Goal: Transaction & Acquisition: Purchase product/service

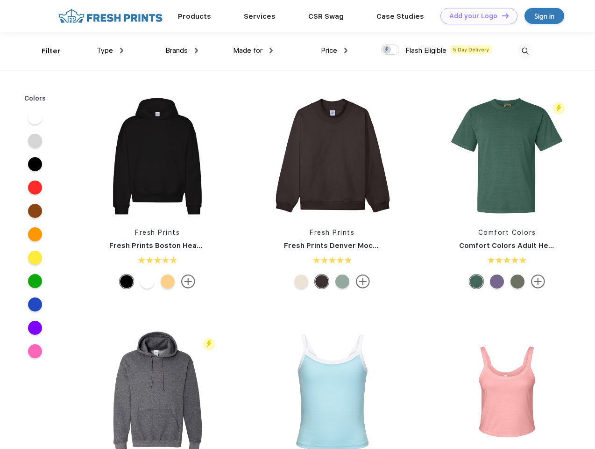
scroll to position [0, 0]
click at [476, 16] on link "Add your Logo Design Tool" at bounding box center [479, 16] width 77 height 16
click at [0, 0] on div "Design Tool" at bounding box center [0, 0] width 0 height 0
click at [502, 15] on link "Add your Logo Design Tool" at bounding box center [479, 16] width 77 height 16
click at [45, 51] on div "Filter" at bounding box center [51, 51] width 19 height 11
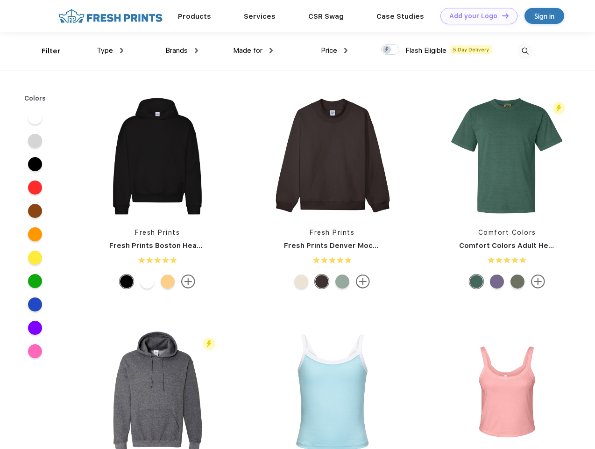
click at [110, 50] on span "Type" at bounding box center [105, 50] width 16 height 8
click at [182, 50] on span "Brands" at bounding box center [176, 50] width 22 height 8
click at [253, 50] on span "Made for" at bounding box center [247, 50] width 29 height 8
click at [335, 50] on span "Price" at bounding box center [329, 50] width 16 height 8
click at [391, 50] on div at bounding box center [390, 49] width 18 height 10
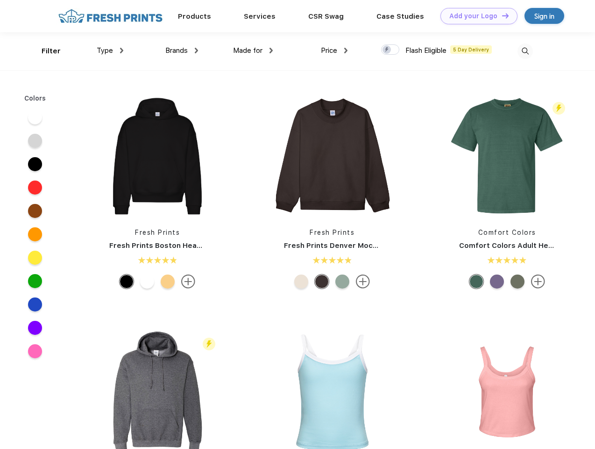
click at [387, 50] on input "checkbox" at bounding box center [384, 47] width 6 height 6
click at [525, 51] on img at bounding box center [525, 50] width 15 height 15
